Goal: Use online tool/utility: Utilize a website feature to perform a specific function

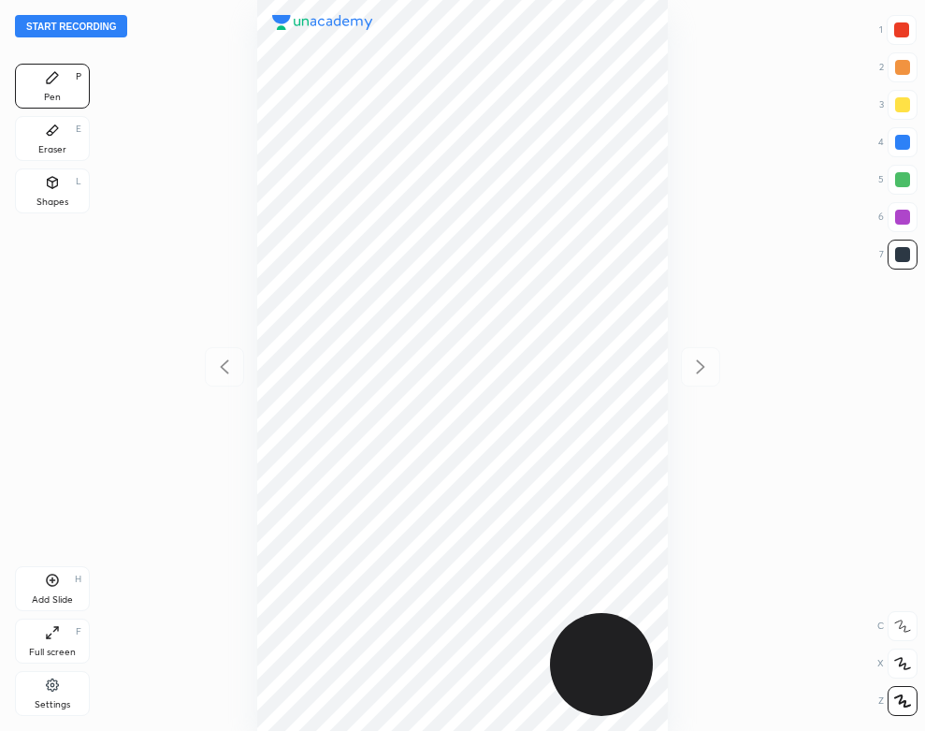
scroll to position [731, 626]
click at [48, 700] on div "Settings" at bounding box center [53, 704] width 36 height 9
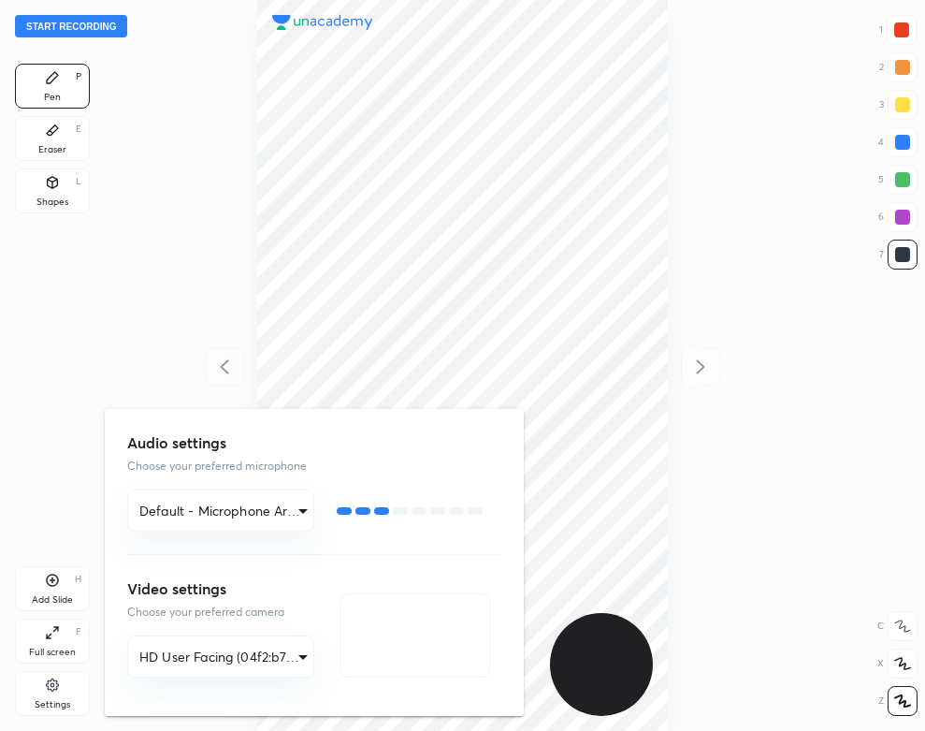
click at [180, 229] on div at bounding box center [462, 365] width 925 height 731
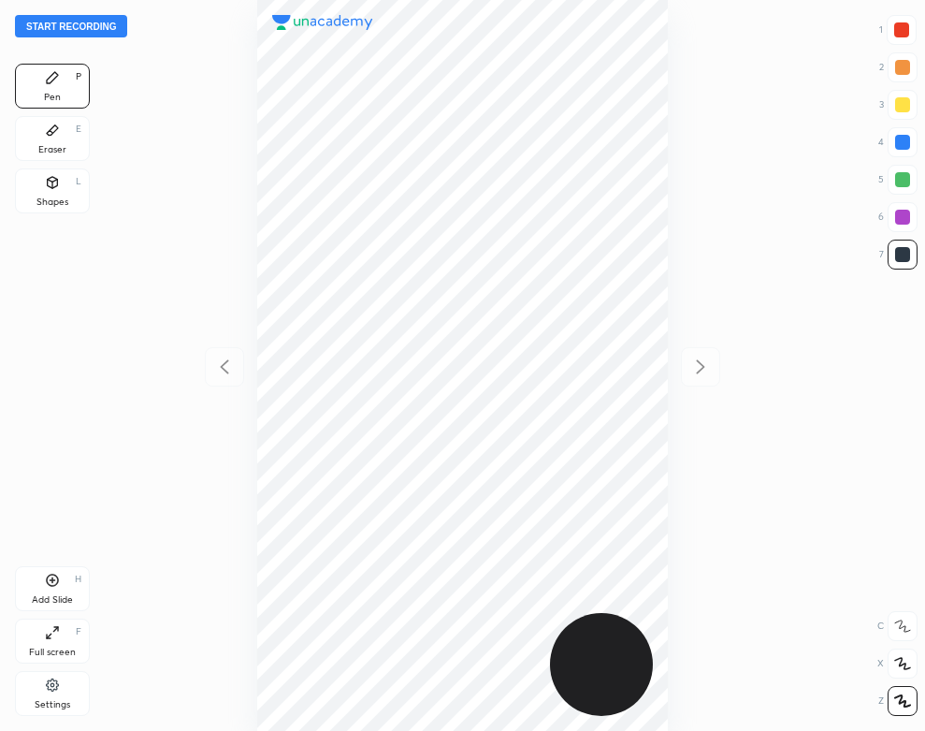
click at [43, 717] on div "Add Slide H Full screen F Settings" at bounding box center [52, 644] width 75 height 157
click at [48, 695] on div "Settings" at bounding box center [52, 693] width 75 height 45
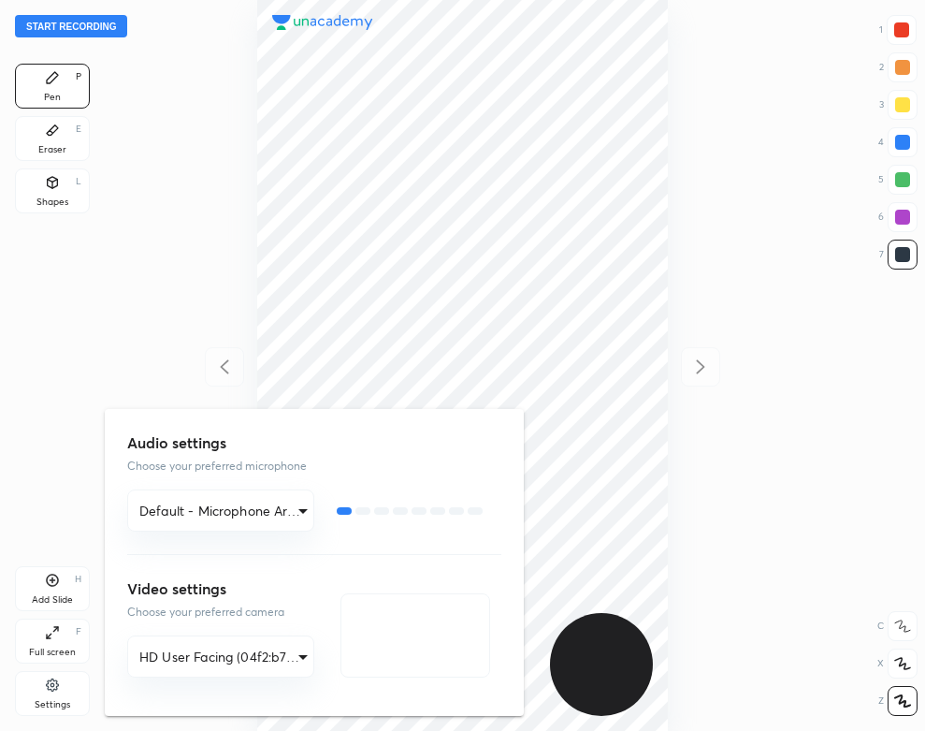
click at [22, 476] on div at bounding box center [462, 365] width 925 height 731
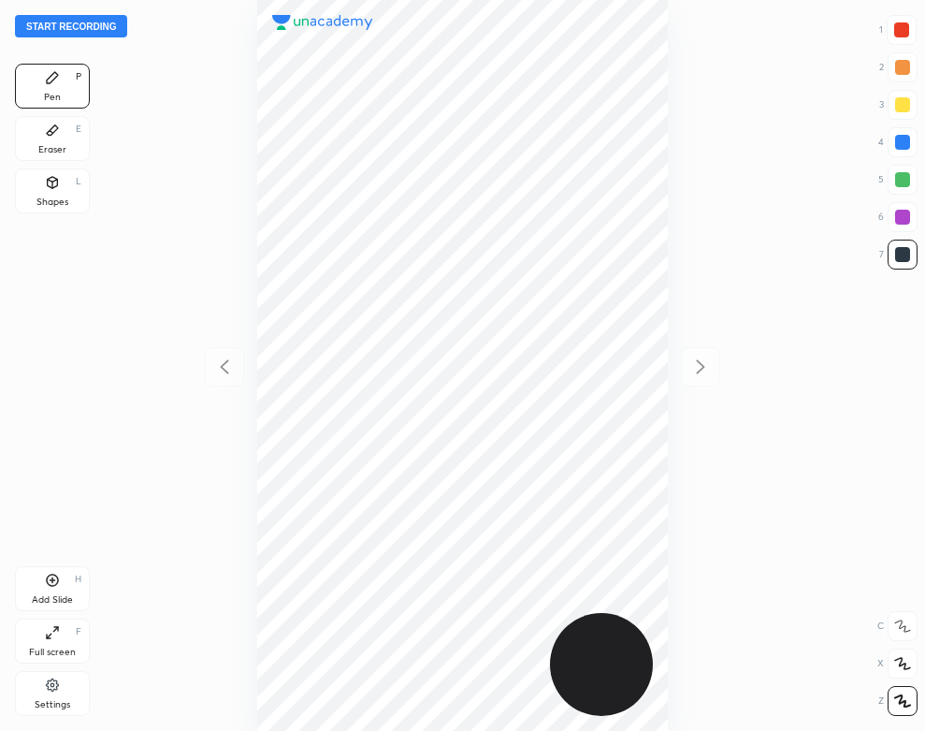
click at [117, 31] on button "Start recording" at bounding box center [71, 26] width 112 height 22
click at [89, 21] on button "End recording" at bounding box center [67, 26] width 104 height 22
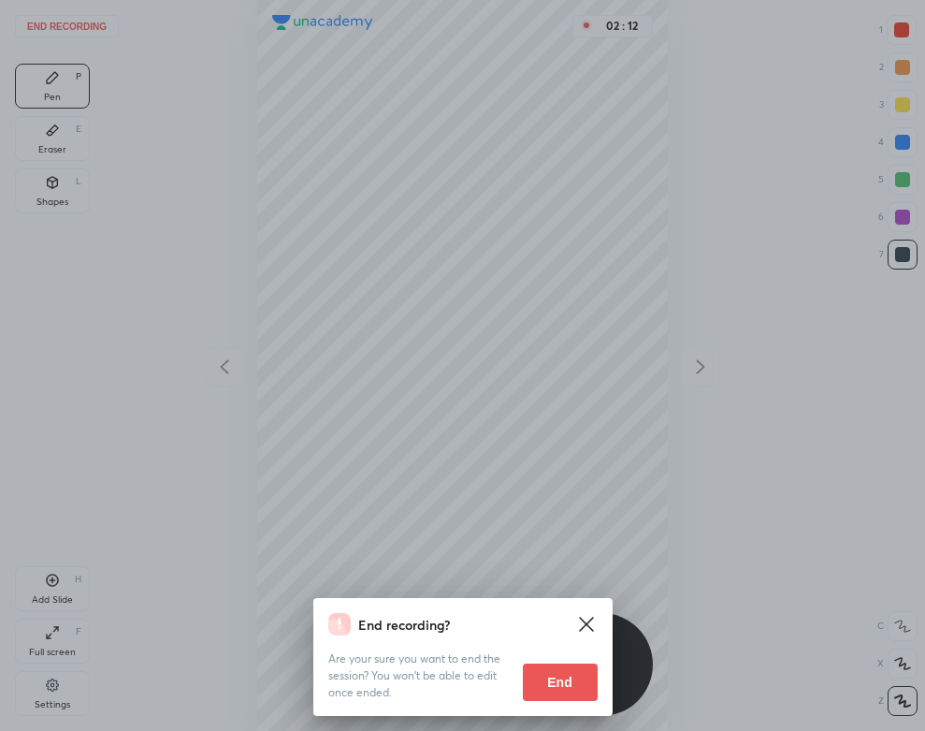
click at [557, 697] on button "End" at bounding box center [560, 681] width 75 height 37
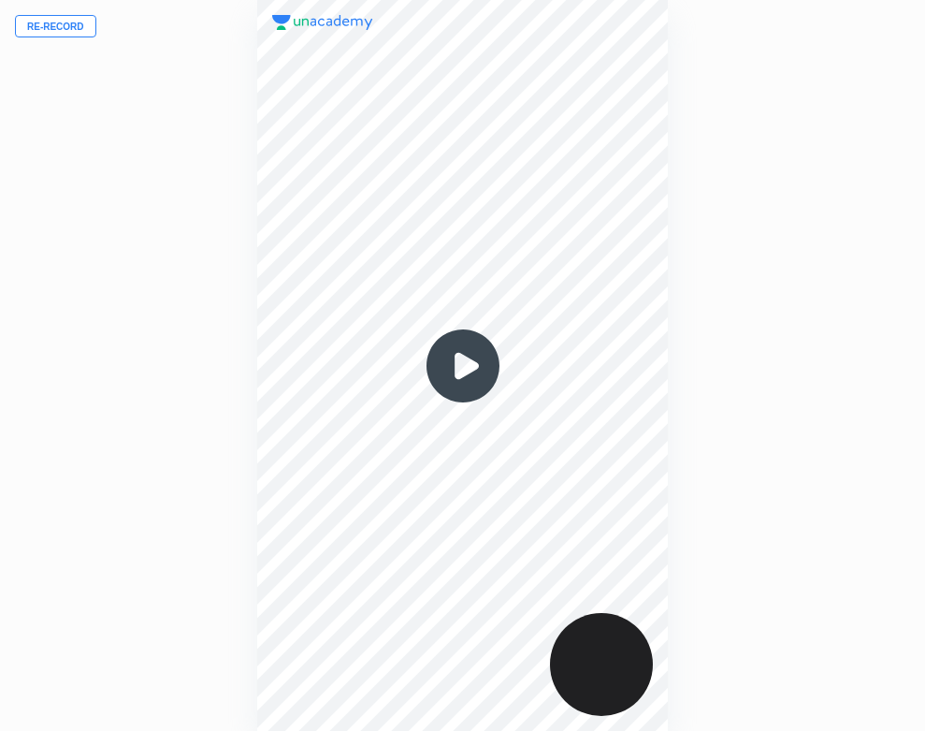
click at [476, 350] on img at bounding box center [463, 366] width 90 height 90
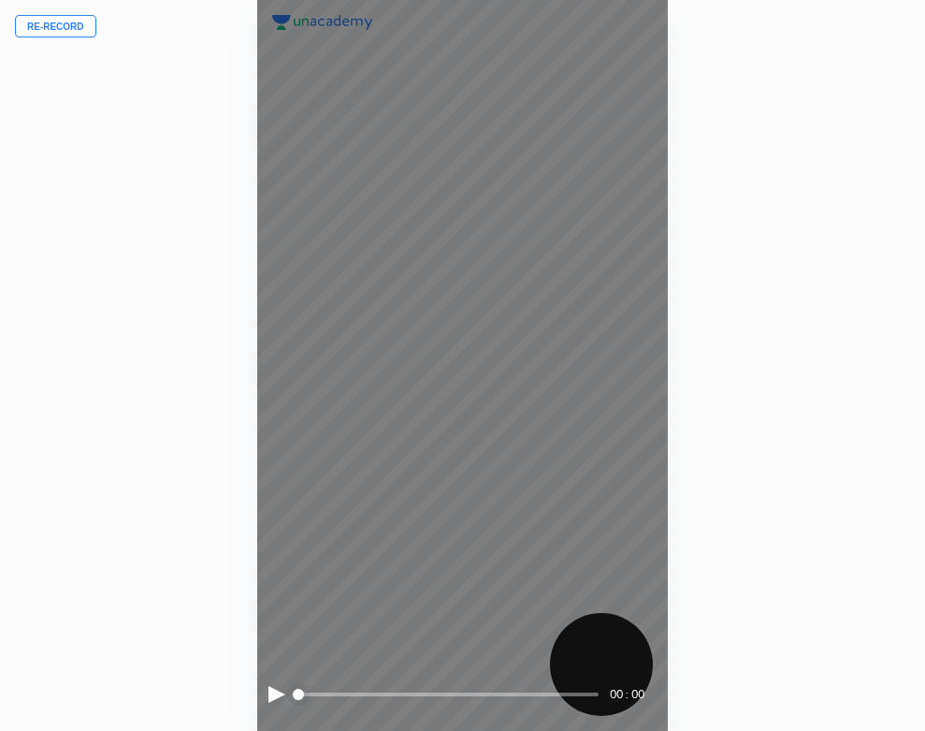
click at [277, 694] on div at bounding box center [276, 694] width 17 height 17
